Goal: Transaction & Acquisition: Purchase product/service

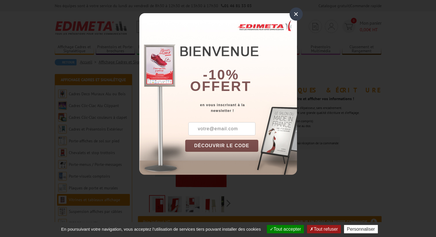
click at [295, 14] on div "×" at bounding box center [296, 13] width 13 height 13
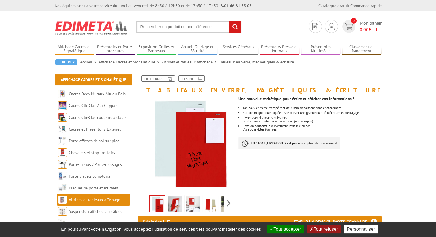
click at [158, 203] on img at bounding box center [157, 205] width 15 height 18
click at [177, 202] on img at bounding box center [175, 205] width 14 height 18
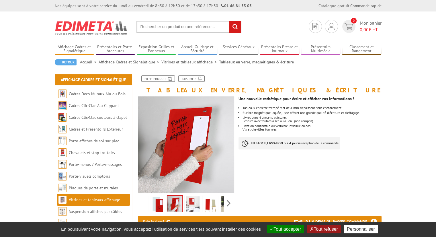
click at [194, 201] on img at bounding box center [193, 205] width 14 height 18
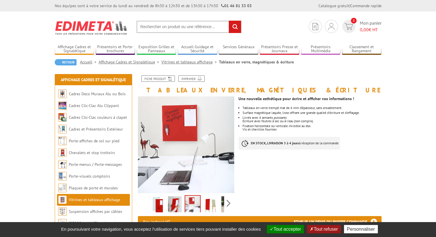
click at [208, 204] on img at bounding box center [211, 205] width 14 height 18
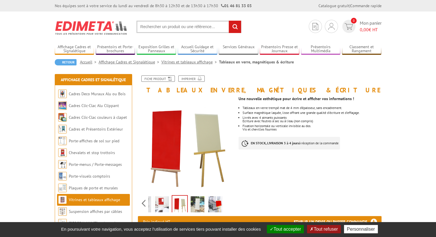
click at [228, 204] on div "Previous Next" at bounding box center [186, 203] width 97 height 20
click at [195, 206] on img at bounding box center [198, 205] width 14 height 18
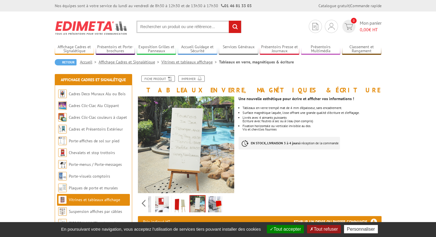
click at [212, 206] on img at bounding box center [216, 205] width 14 height 18
